Goal: Task Accomplishment & Management: Manage account settings

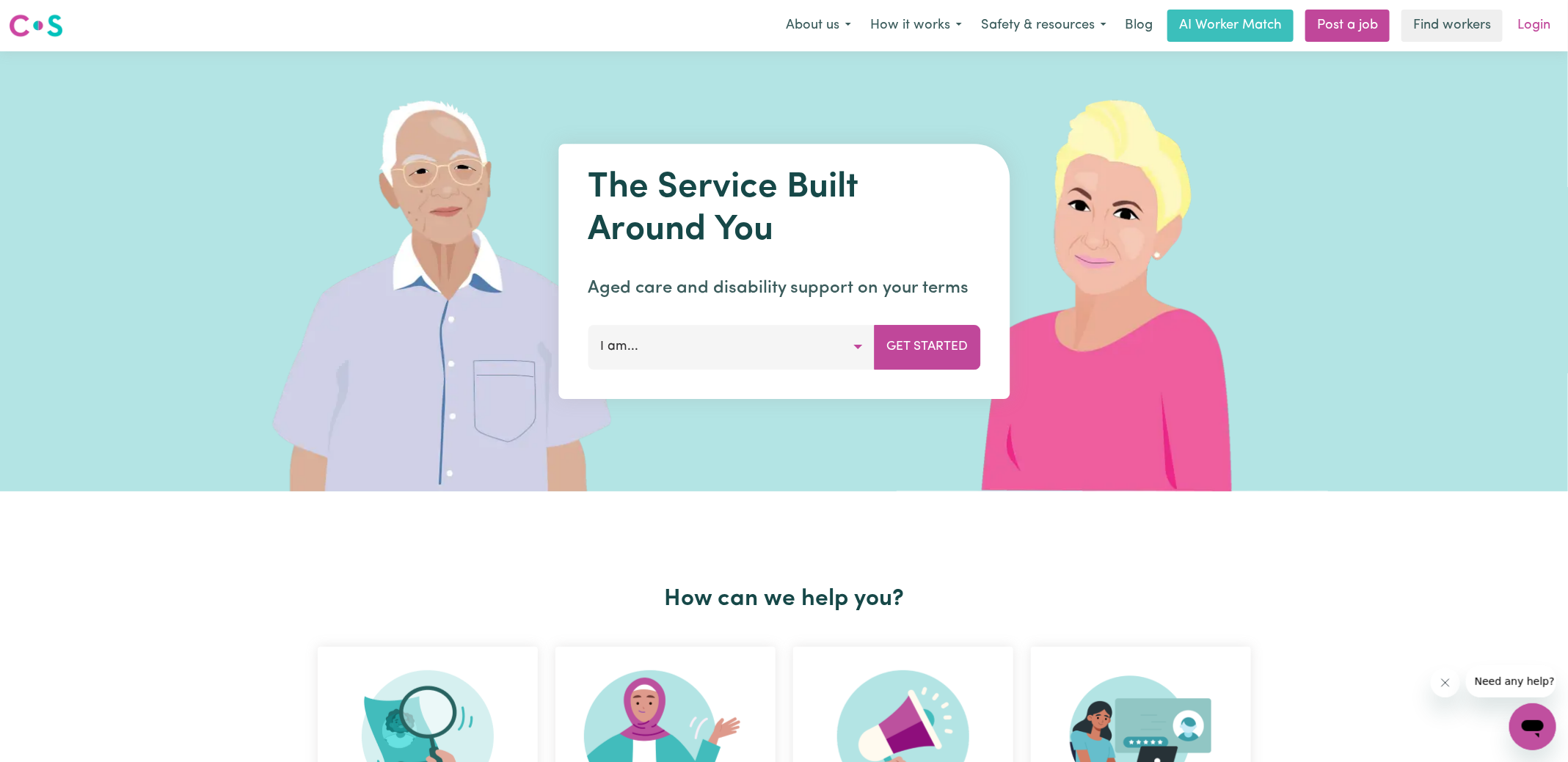
click at [1533, 18] on link "Login" at bounding box center [1534, 25] width 51 height 32
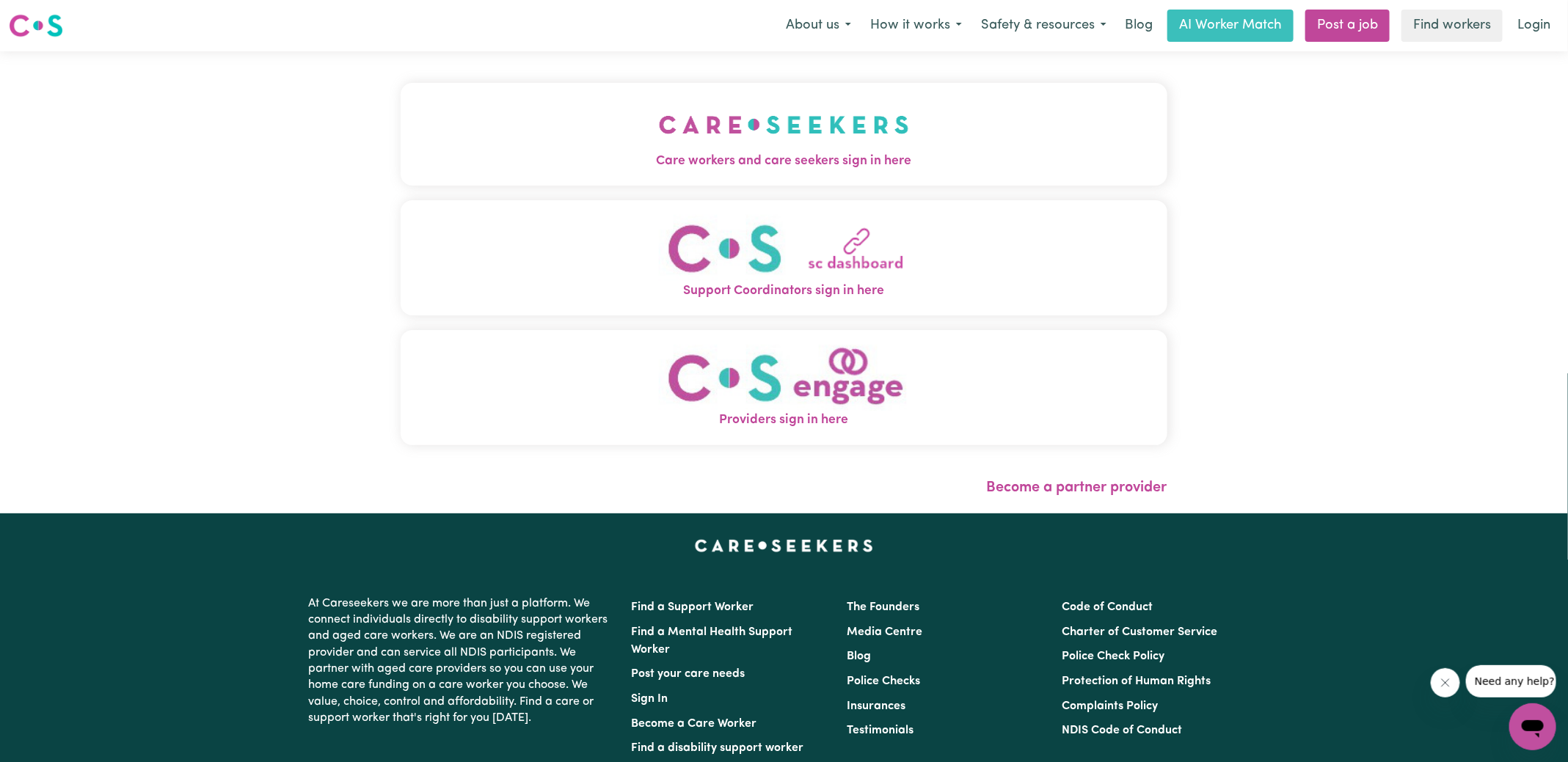
click at [481, 184] on button "Care workers and care seekers sign in here" at bounding box center [784, 135] width 767 height 103
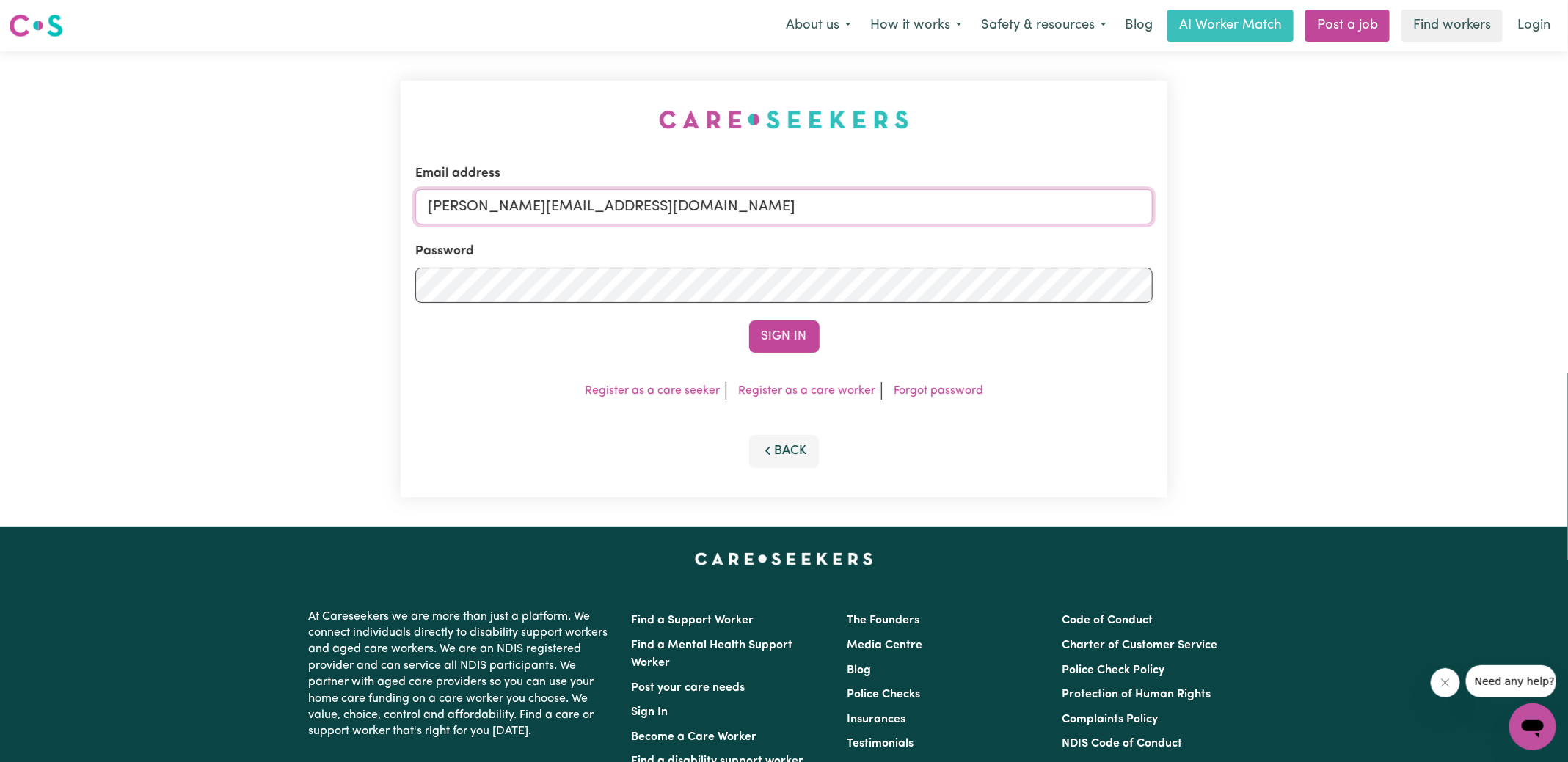
drag, startPoint x: 719, startPoint y: 205, endPoint x: 899, endPoint y: 191, distance: 180.5
click at [719, 205] on input "[PERSON_NAME][EMAIL_ADDRESS][DOMAIN_NAME]" at bounding box center [783, 206] width 737 height 35
click at [584, 131] on div "Email address [EMAIL_ADDRESS][DOMAIN_NAME] Password Sign In Register as a care …" at bounding box center [784, 289] width 767 height 416
drag, startPoint x: 516, startPoint y: 205, endPoint x: 951, endPoint y: 230, distance: 435.7
click at [951, 230] on form "Email address [EMAIL_ADDRESS][DOMAIN_NAME] Password Sign In" at bounding box center [783, 258] width 737 height 188
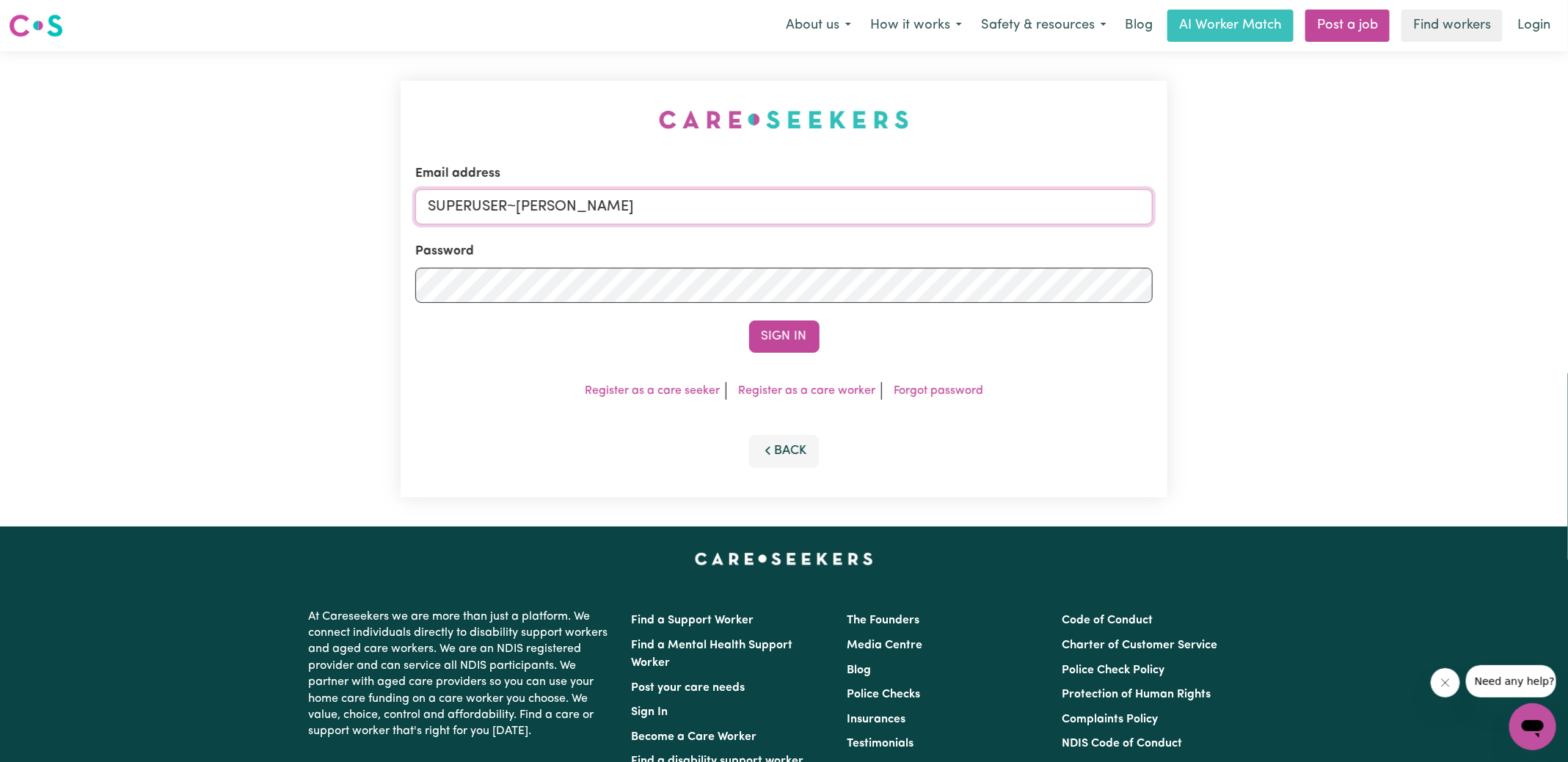
type input "[EMAIL_ADDRESS][DOMAIN_NAME]"
click at [749, 321] on button "Sign In" at bounding box center [784, 336] width 70 height 32
